Goal: Check status: Check status

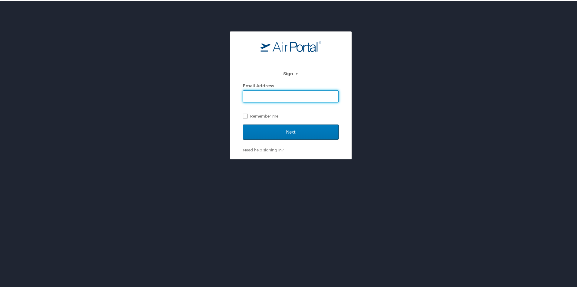
type input "revathi_hines@subr.edu"
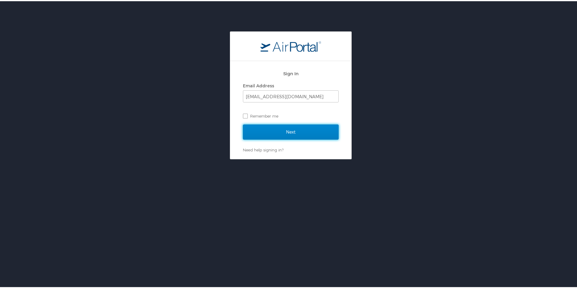
click at [305, 132] on input "Next" at bounding box center [291, 131] width 96 height 15
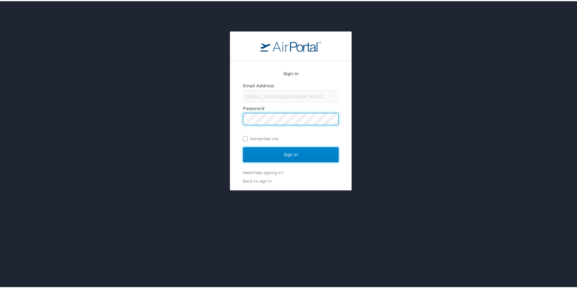
click at [302, 150] on input "Sign In" at bounding box center [291, 153] width 96 height 15
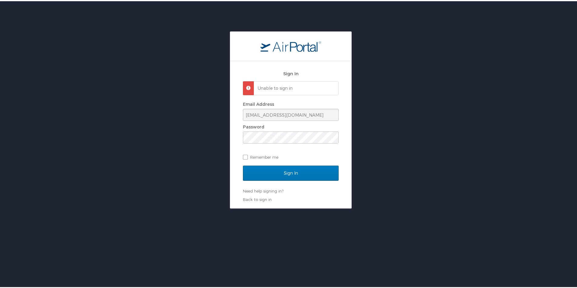
click at [234, 175] on div "Sign In Unable to sign in Email Address revathi_hines@subr.edu Password Remembe…" at bounding box center [290, 133] width 121 height 147
click at [259, 191] on link "Need help signing in?" at bounding box center [263, 190] width 41 height 5
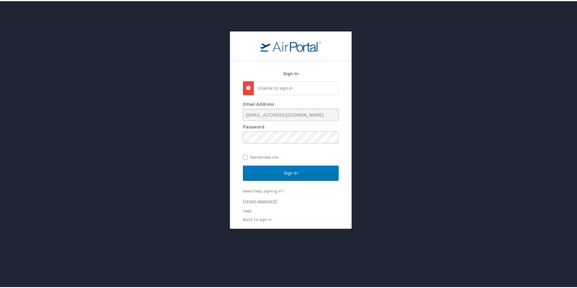
click at [259, 199] on link "Forgot password?" at bounding box center [260, 200] width 35 height 5
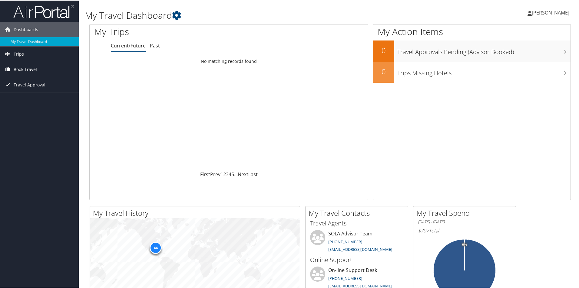
click at [21, 69] on span "Book Travel" at bounding box center [25, 68] width 23 height 15
click at [28, 83] on link "Approval Request (Beta)" at bounding box center [39, 81] width 79 height 9
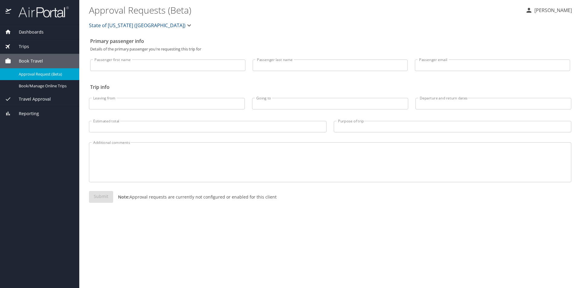
click at [33, 99] on span "Travel Approval" at bounding box center [31, 99] width 40 height 7
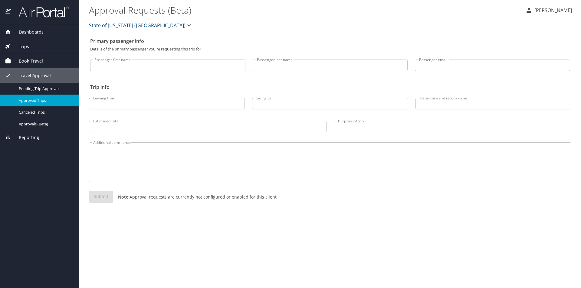
click at [33, 99] on span "Approved Trips" at bounding box center [45, 101] width 53 height 6
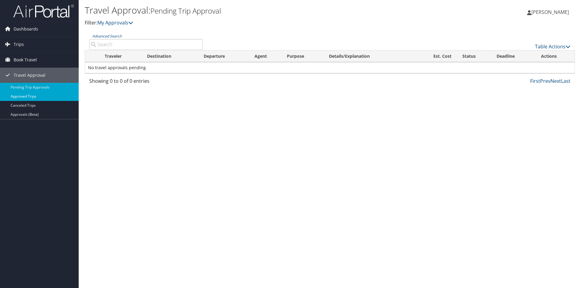
click at [26, 94] on link "Approved Trips" at bounding box center [39, 96] width 79 height 9
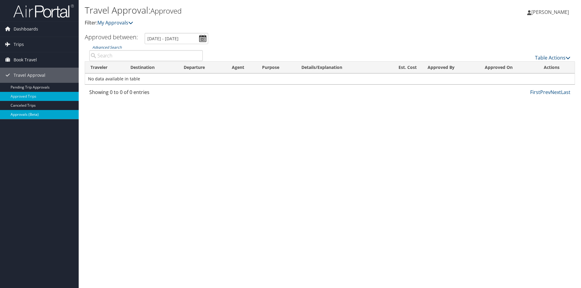
click at [27, 113] on link "Approvals (Beta)" at bounding box center [39, 114] width 79 height 9
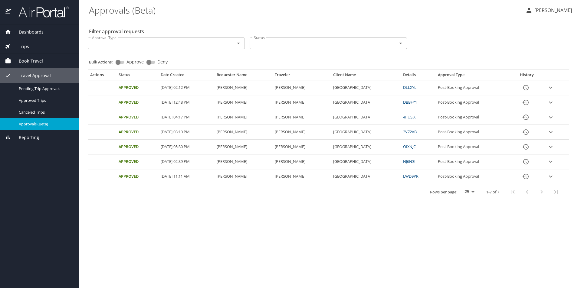
click at [469, 90] on Approval "Post-Booking Approval" at bounding box center [473, 88] width 75 height 15
click at [417, 88] on link "DLLXYL" at bounding box center [409, 87] width 13 height 5
click at [27, 63] on span "Book Travel" at bounding box center [27, 61] width 32 height 7
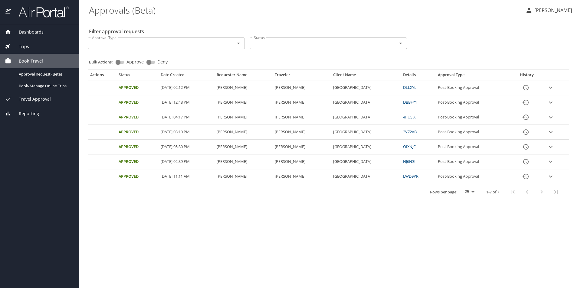
click at [27, 51] on div "Trips" at bounding box center [39, 46] width 79 height 15
